Goal: Task Accomplishment & Management: Use online tool/utility

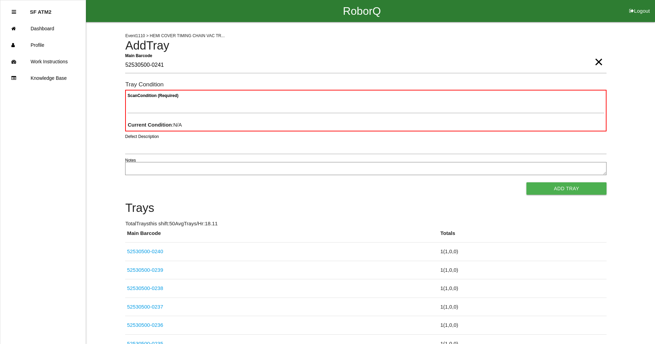
type Barcode "52530500-0241"
paste Condition "text"
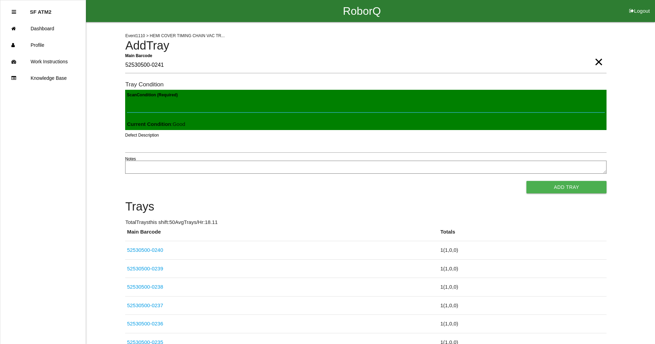
click at [527, 181] on button "Add Tray" at bounding box center [567, 187] width 80 height 12
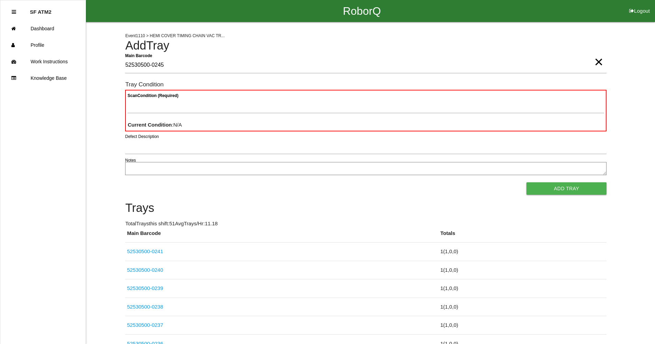
type Barcode "52530500-0245"
paste Condition "text"
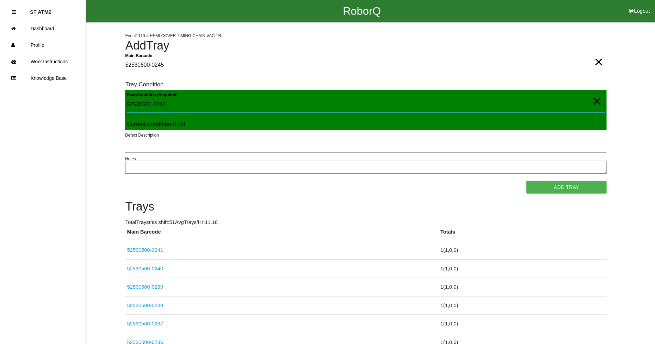
type Condition "52530500-0242"
drag, startPoint x: 194, startPoint y: 104, endPoint x: 17, endPoint y: 103, distance: 176.5
click at [527, 181] on button "Add Tray" at bounding box center [567, 187] width 80 height 12
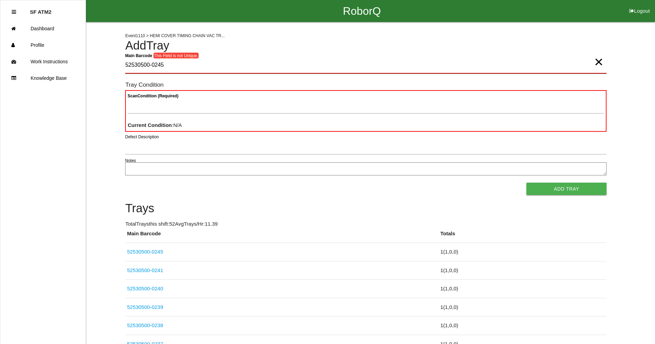
click at [190, 61] on Barcode "52530500-0245" at bounding box center [366, 65] width 482 height 16
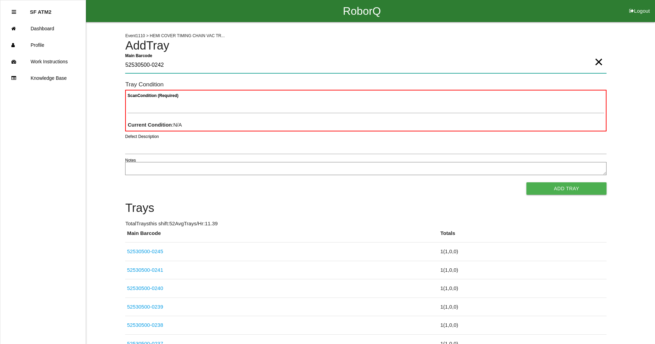
type Barcode "52530500-0242"
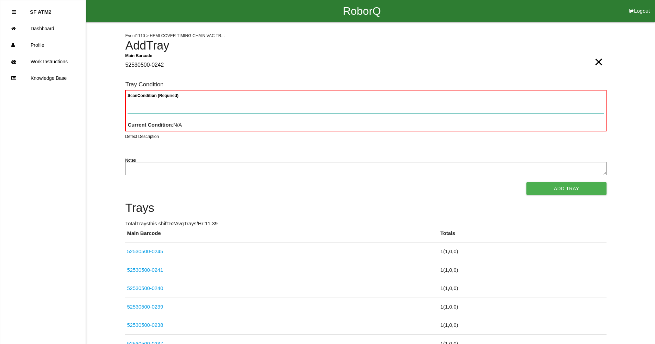
click at [187, 110] on Condition "Scan Condition (Required)" at bounding box center [366, 105] width 477 height 16
paste Condition "text"
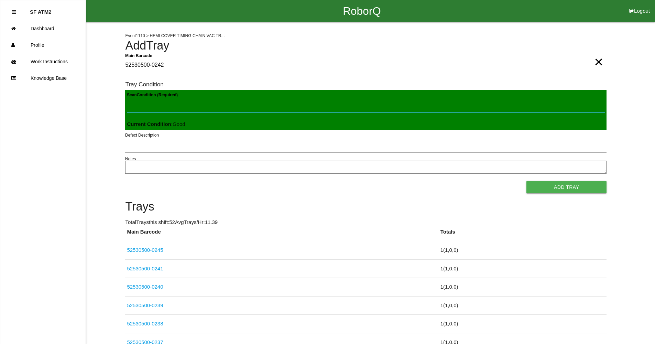
click at [527, 181] on button "Add Tray" at bounding box center [567, 187] width 80 height 12
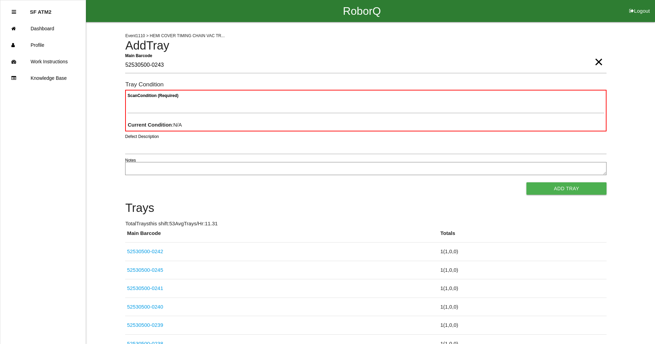
type Barcode "52530500-0243"
paste Condition "text"
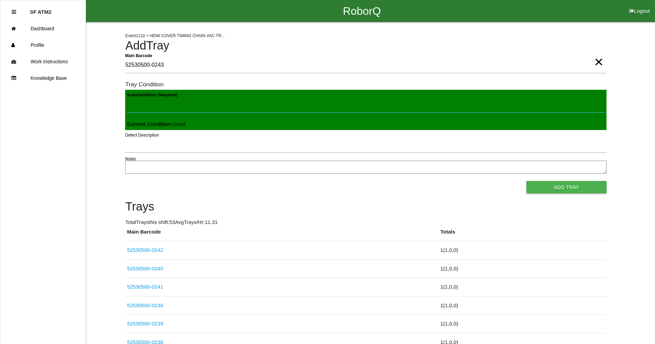
click at [527, 181] on button "Add Tray" at bounding box center [567, 187] width 80 height 12
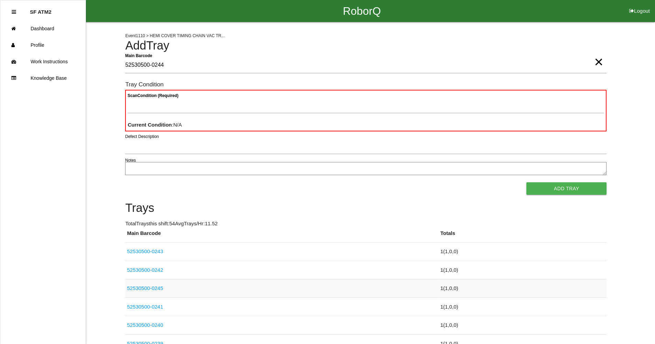
type Barcode "52530500-0244"
paste Condition "text"
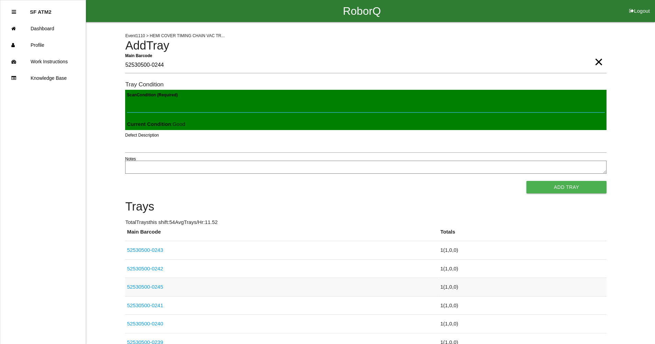
click at [527, 181] on button "Add Tray" at bounding box center [567, 187] width 80 height 12
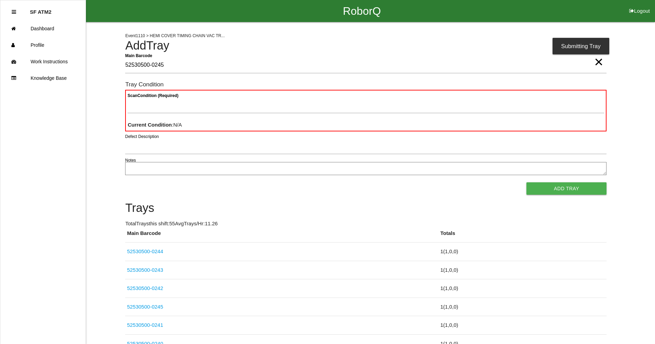
type Barcode "52530500-0245"
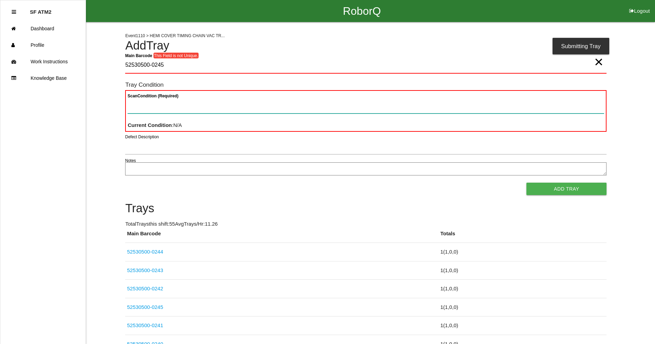
paste Condition "text"
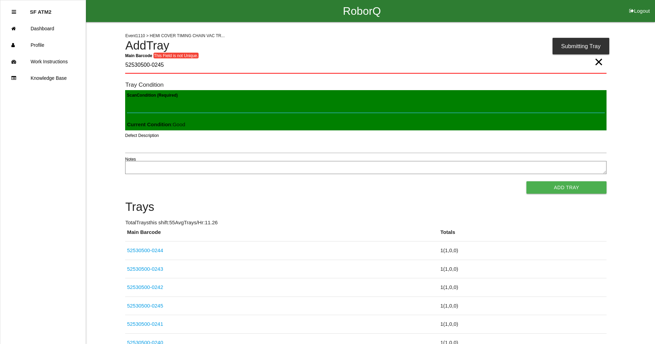
click at [527, 181] on button "Add Tray" at bounding box center [567, 187] width 80 height 12
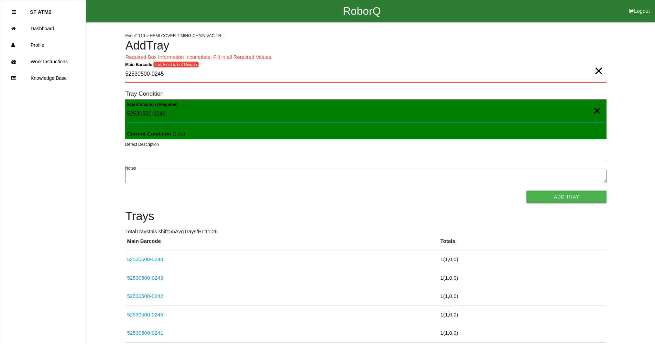
type Condition "52530500-0246"
drag, startPoint x: 170, startPoint y: 110, endPoint x: 79, endPoint y: 110, distance: 91.5
click at [171, 78] on Barcode "52530500-0245" at bounding box center [366, 74] width 482 height 16
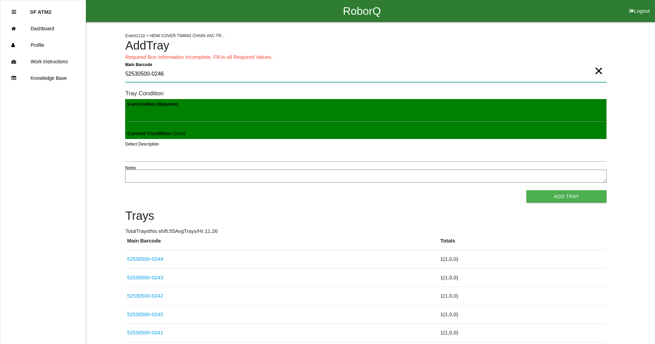
type Barcode "52530500-0246"
click at [527, 190] on button "Add Tray" at bounding box center [567, 196] width 80 height 12
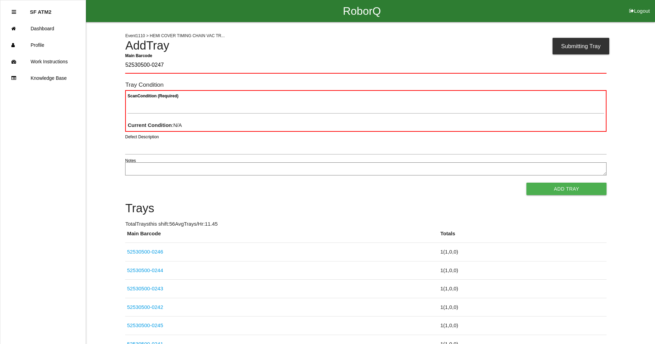
type Barcode "52530500-0247"
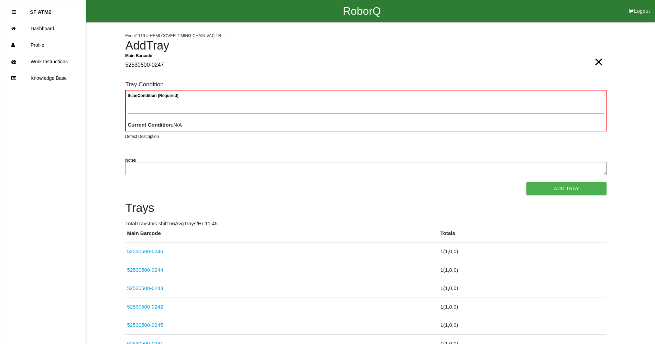
paste Condition "text"
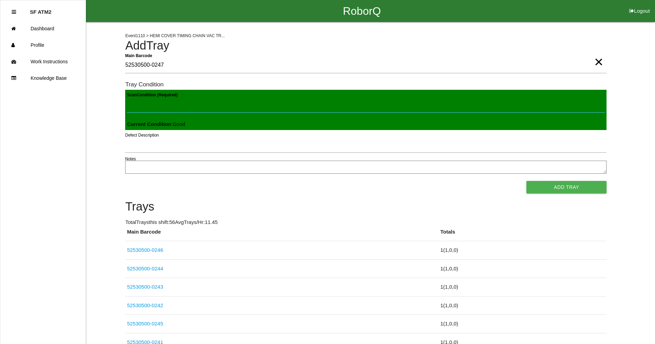
click at [527, 181] on button "Add Tray" at bounding box center [567, 187] width 80 height 12
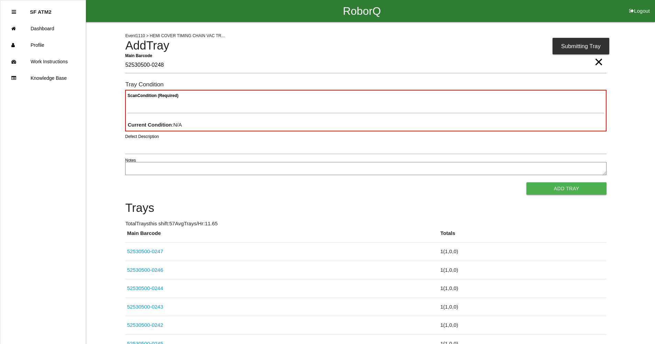
type Barcode "52530500-0248"
paste Condition "text"
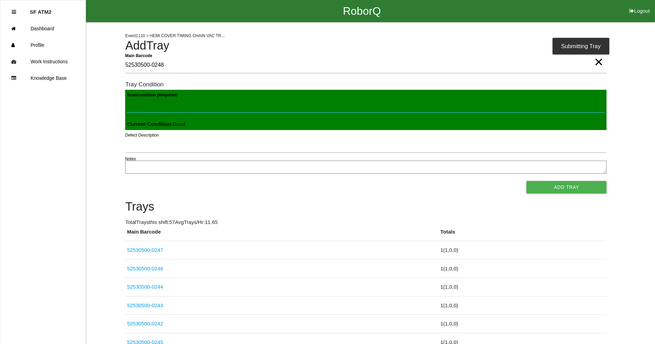
click at [527, 181] on button "Add Tray" at bounding box center [567, 187] width 80 height 12
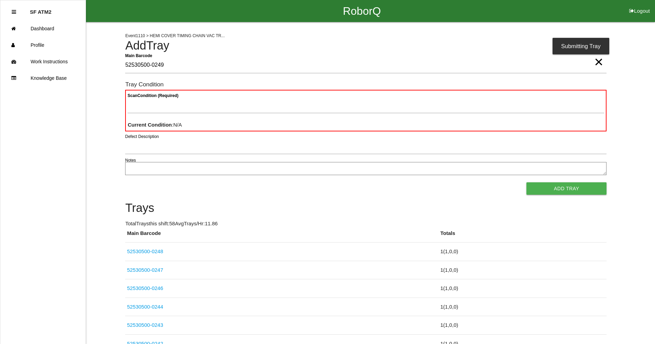
type Barcode "52530500-0249"
paste Condition "text"
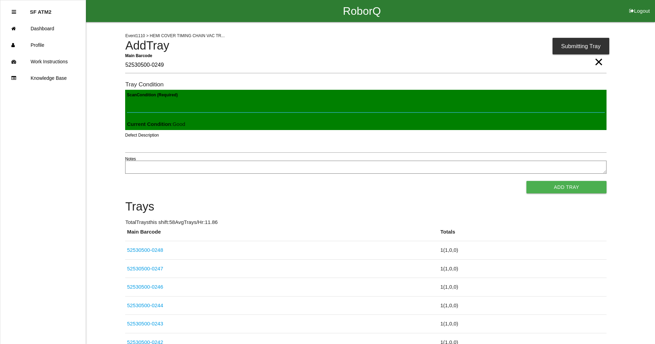
click at [527, 181] on button "Add Tray" at bounding box center [567, 187] width 80 height 12
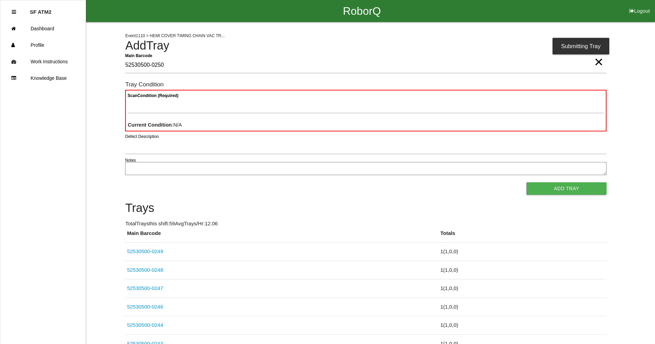
type Barcode "52530500-0250"
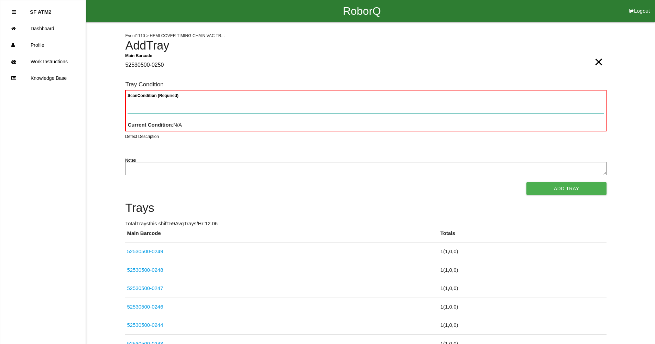
paste Condition "text"
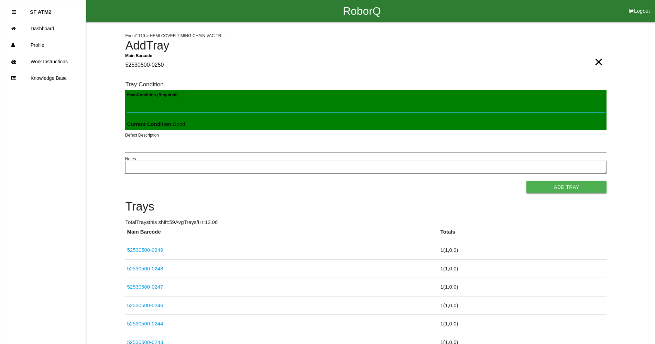
click at [527, 181] on button "Add Tray" at bounding box center [567, 187] width 80 height 12
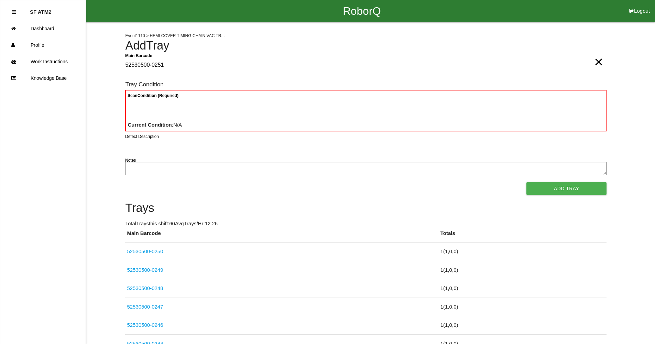
type Barcode "52530500-0251"
paste Condition "text"
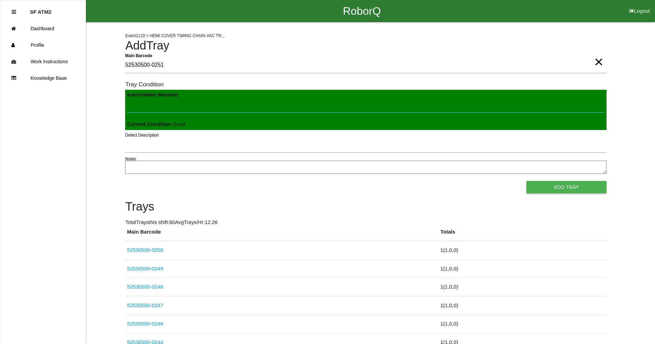
click at [527, 181] on button "Add Tray" at bounding box center [567, 187] width 80 height 12
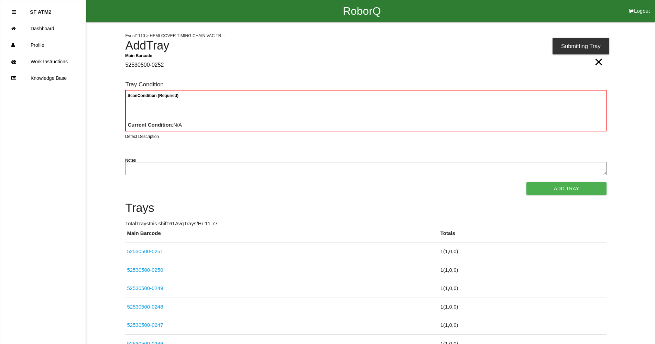
type Barcode "52530500-0252"
paste Condition "text"
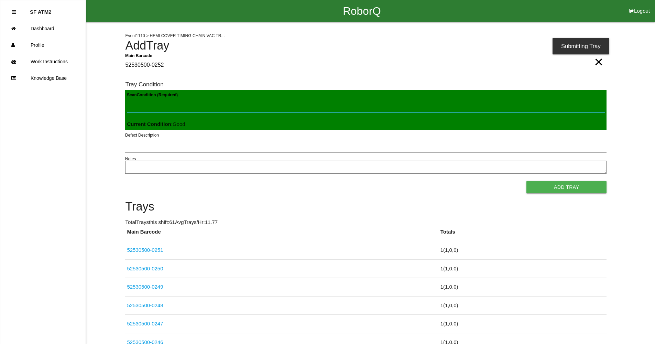
click at [527, 181] on button "Add Tray" at bounding box center [567, 187] width 80 height 12
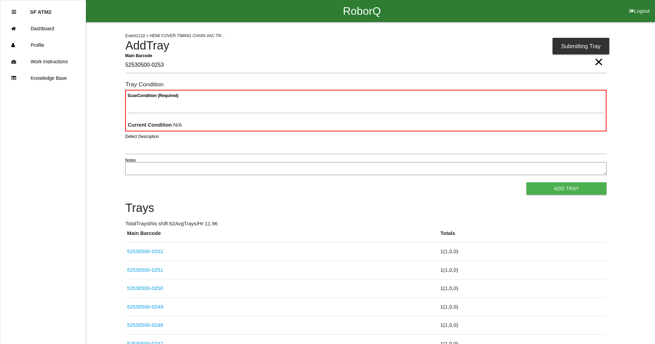
type Barcode "52530500-0253"
paste Condition "text"
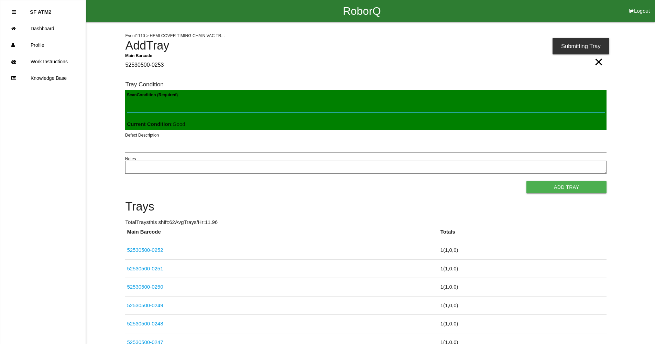
click at [527, 181] on button "Add Tray" at bounding box center [567, 187] width 80 height 12
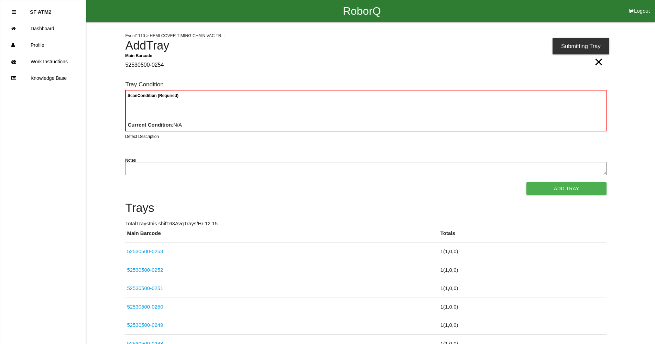
type Barcode "52530500-0254"
paste Condition "text"
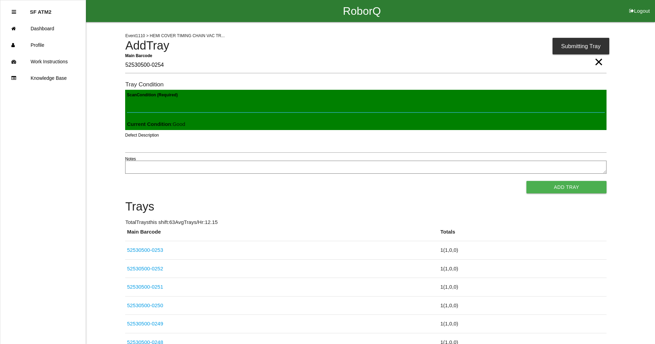
click at [527, 181] on button "Add Tray" at bounding box center [567, 187] width 80 height 12
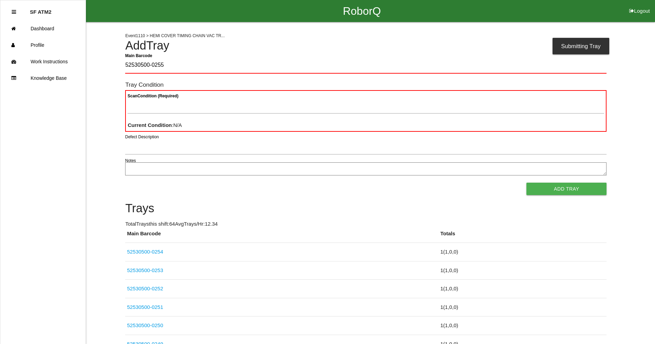
type Barcode "52530500-0255"
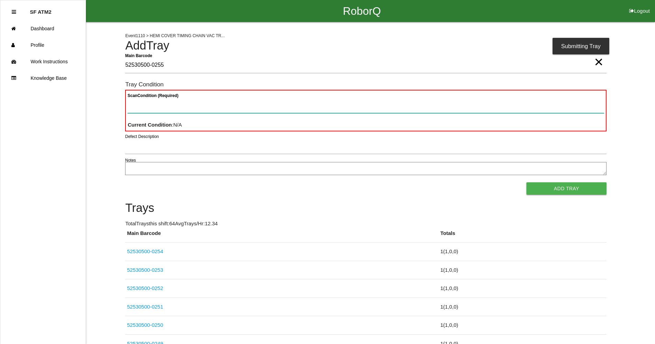
paste Condition "text"
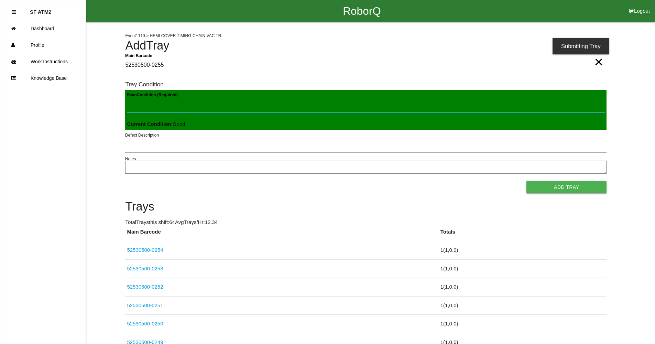
click at [527, 181] on button "Add Tray" at bounding box center [567, 187] width 80 height 12
